Goal: Information Seeking & Learning: Learn about a topic

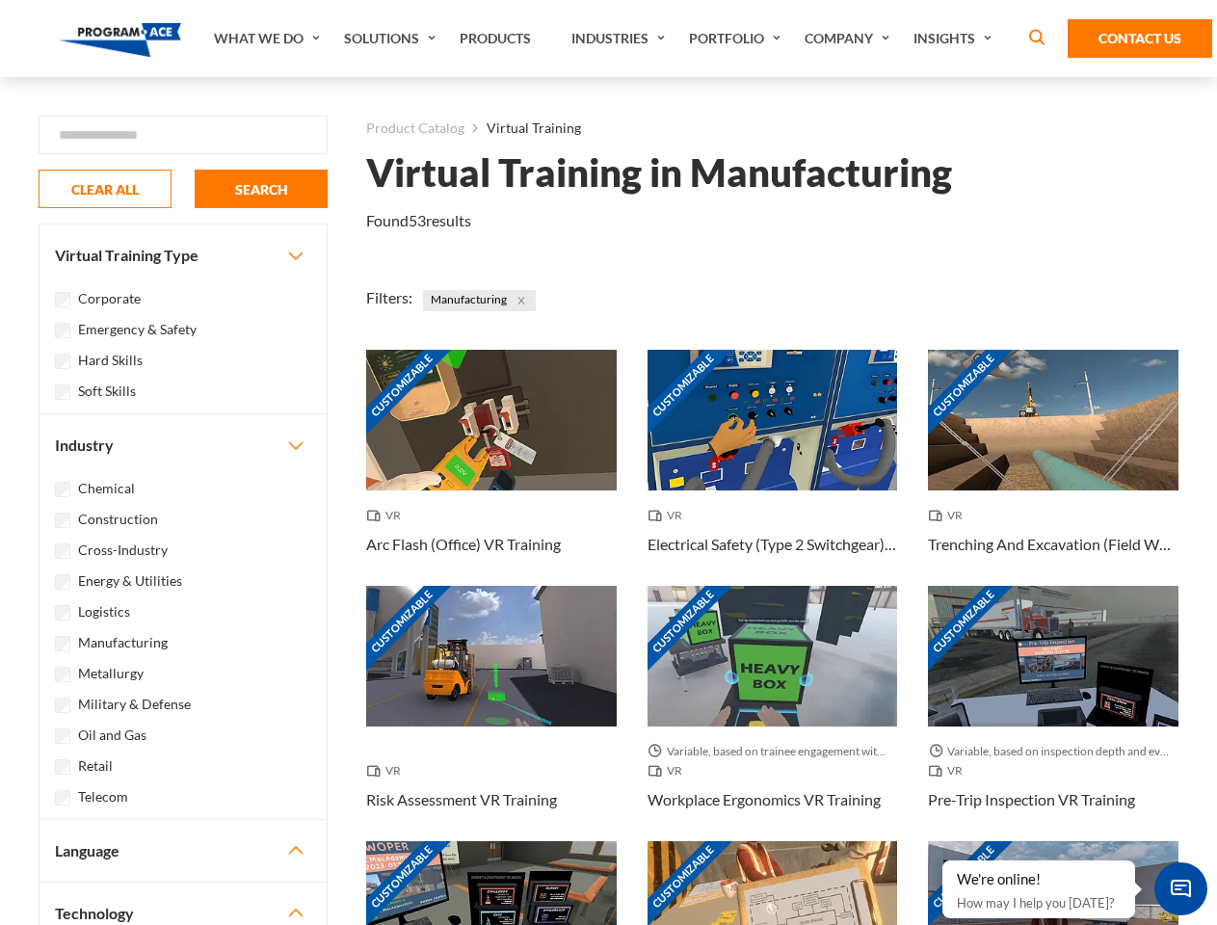
click at [269, 39] on link "What We Do" at bounding box center [269, 38] width 130 height 77
click at [392, 39] on link "Solutions" at bounding box center [392, 38] width 116 height 77
click at [621, 39] on link "Industries" at bounding box center [621, 38] width 118 height 77
click at [851, 39] on link "Company" at bounding box center [849, 38] width 109 height 77
click at [956, 39] on link "Insights" at bounding box center [955, 38] width 102 height 77
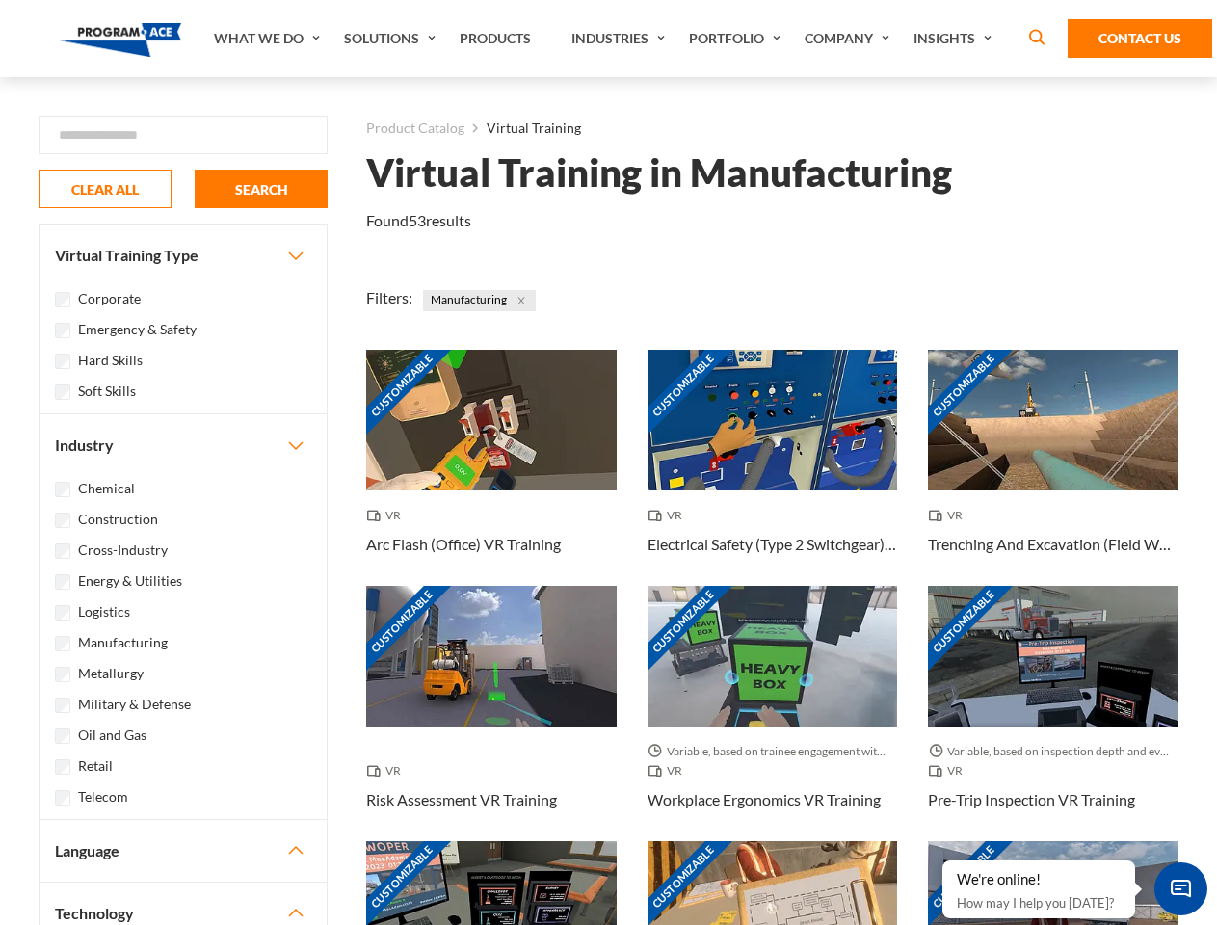
click at [0, 0] on div "Blog White Papers News" at bounding box center [0, 0] width 0 height 0
click at [0, 0] on strong "How Virtual Learning Can Enhance Workforce Productivity: A Guide for L&D Manage…" at bounding box center [0, 0] width 0 height 0
click at [1180, 888] on span "Minimize live chat window" at bounding box center [1181, 889] width 70 height 70
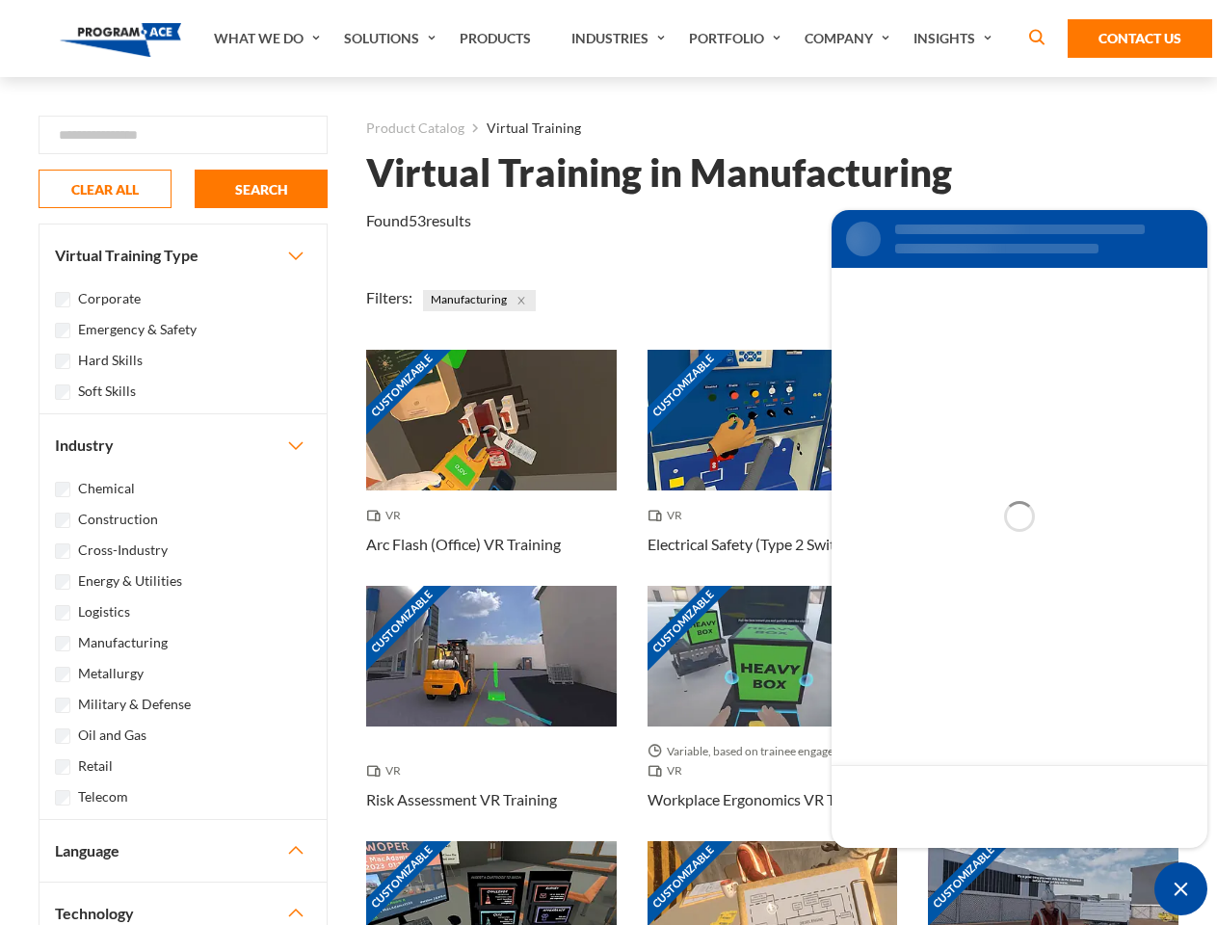
click at [943, 861] on div "Customizable" at bounding box center [1053, 911] width 251 height 141
